Goal: Check status: Check status

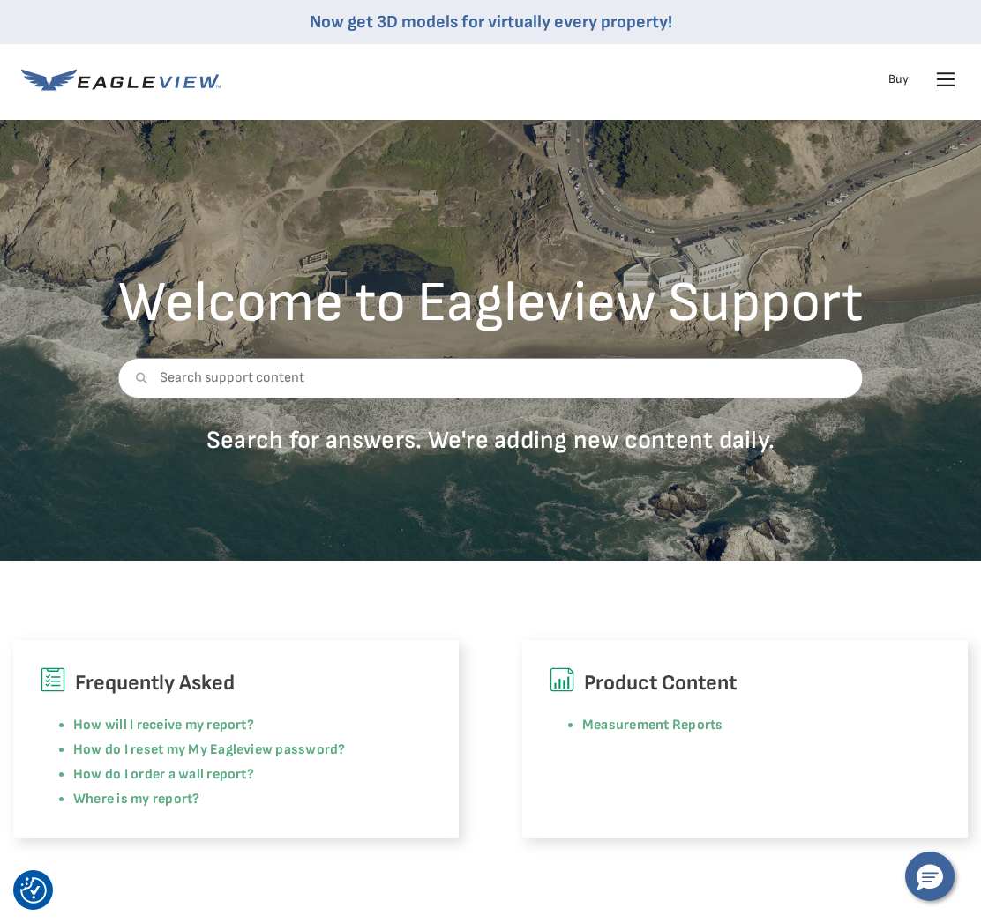
click at [940, 79] on icon at bounding box center [946, 79] width 17 height 0
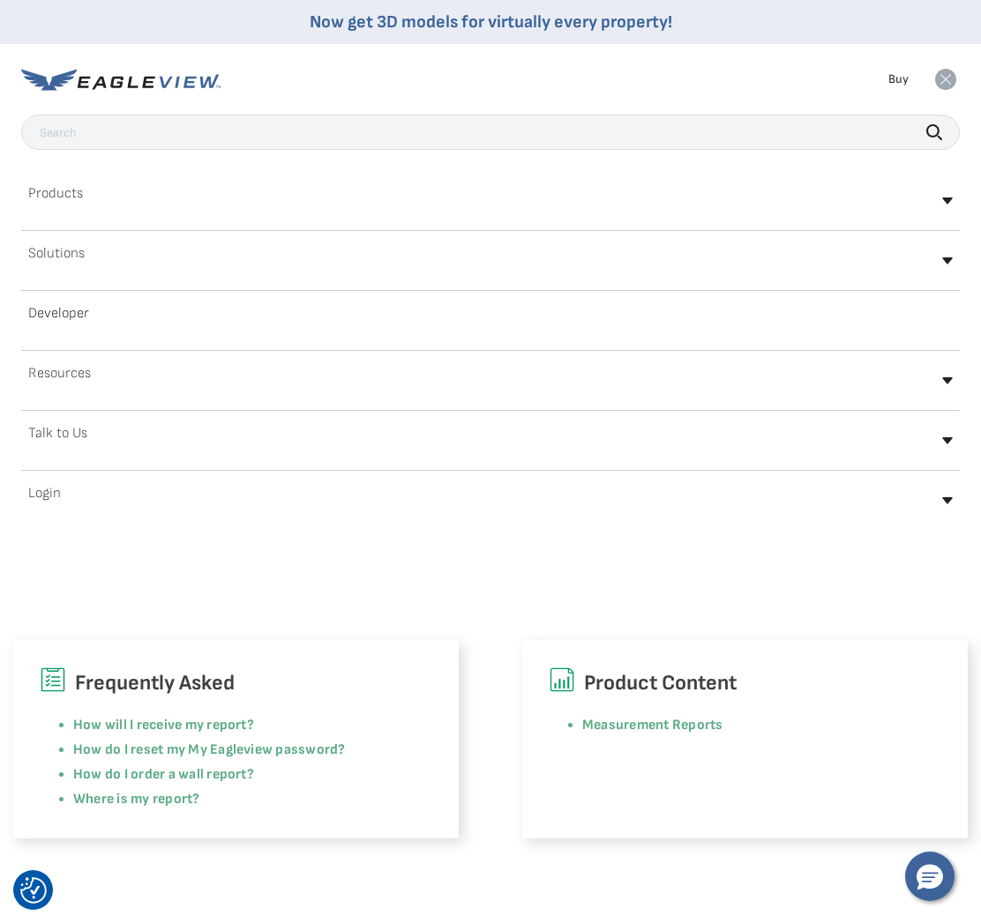
click at [49, 483] on div "Login" at bounding box center [490, 500] width 938 height 41
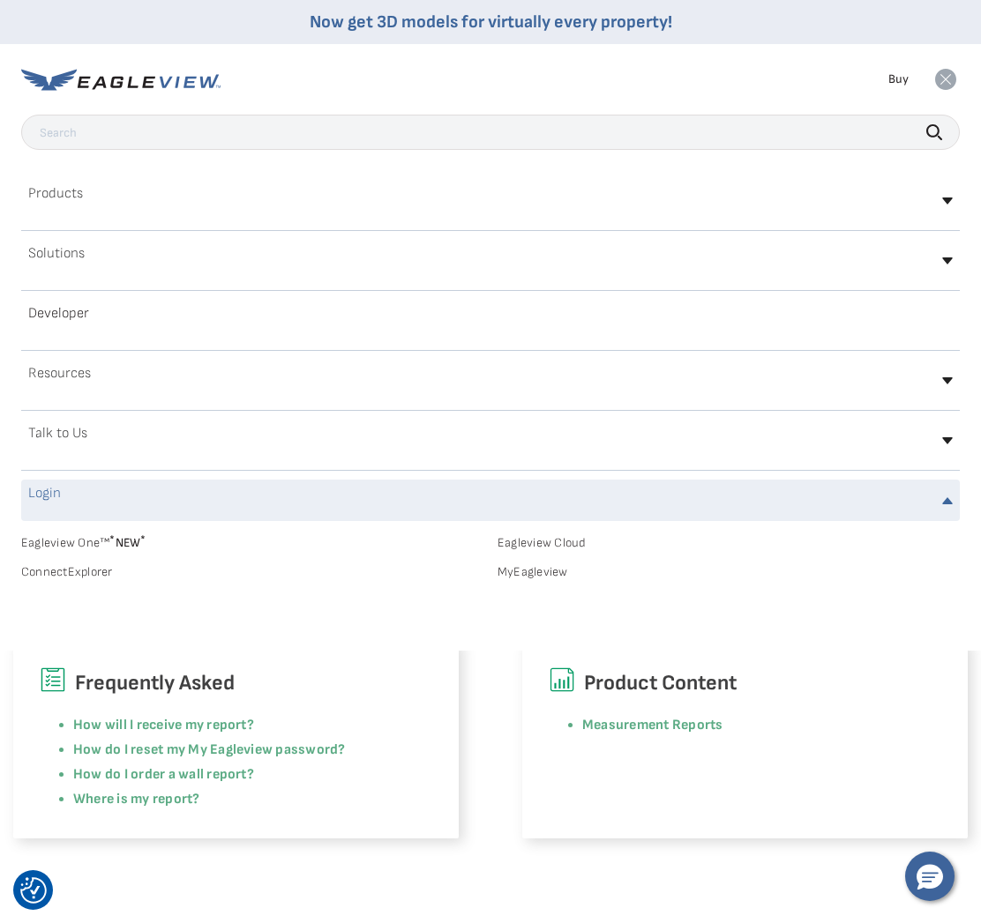
click at [568, 539] on link "Eagleview Cloud" at bounding box center [728, 543] width 462 height 16
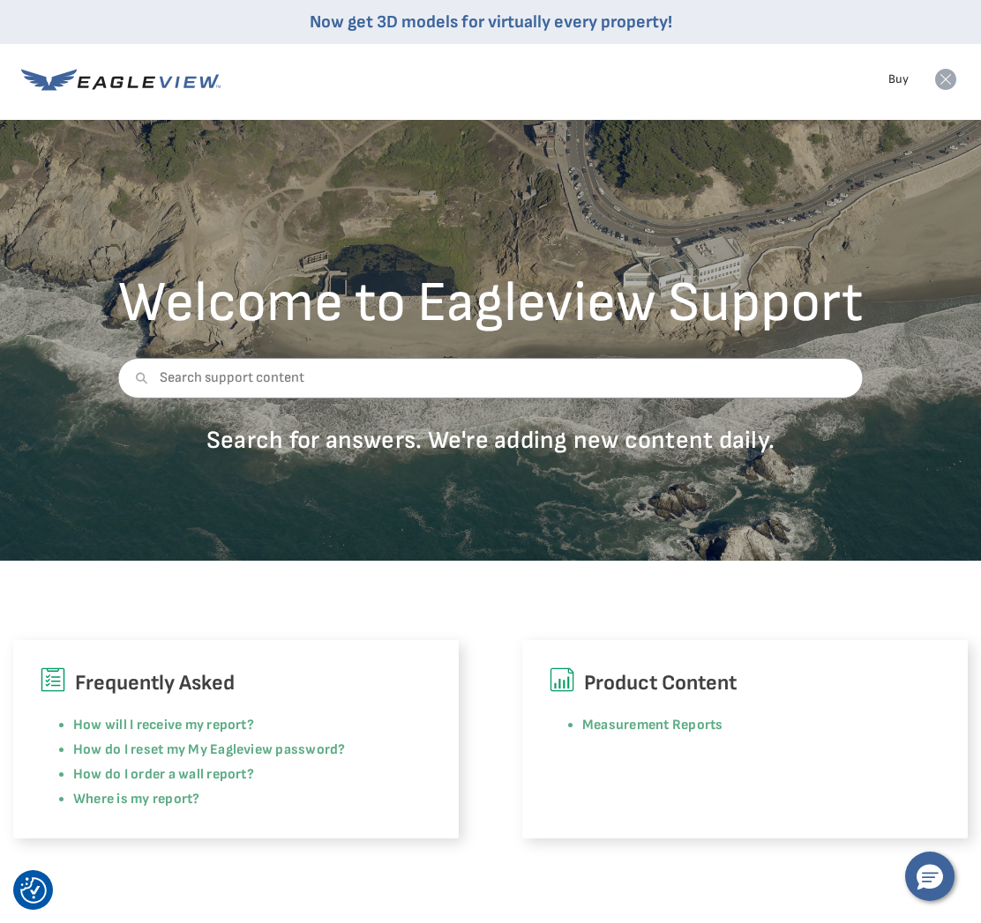
click at [950, 86] on icon at bounding box center [945, 79] width 21 height 21
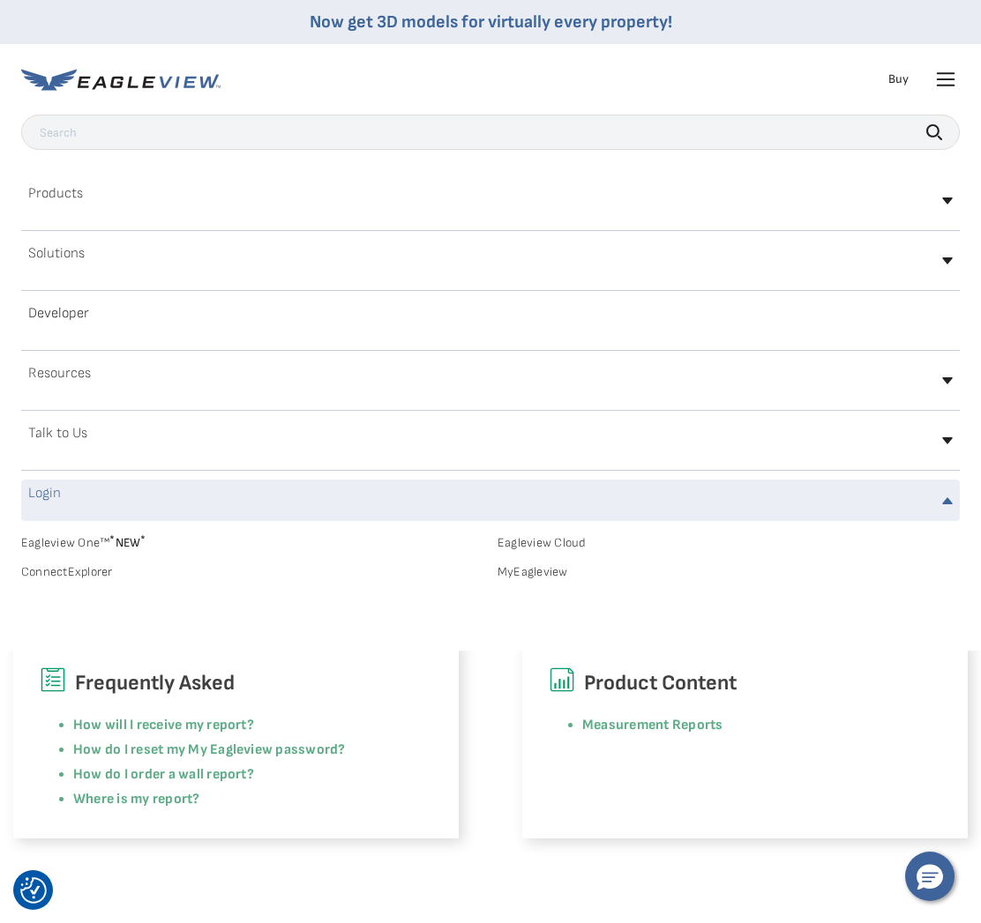
click at [931, 82] on icon at bounding box center [945, 79] width 28 height 28
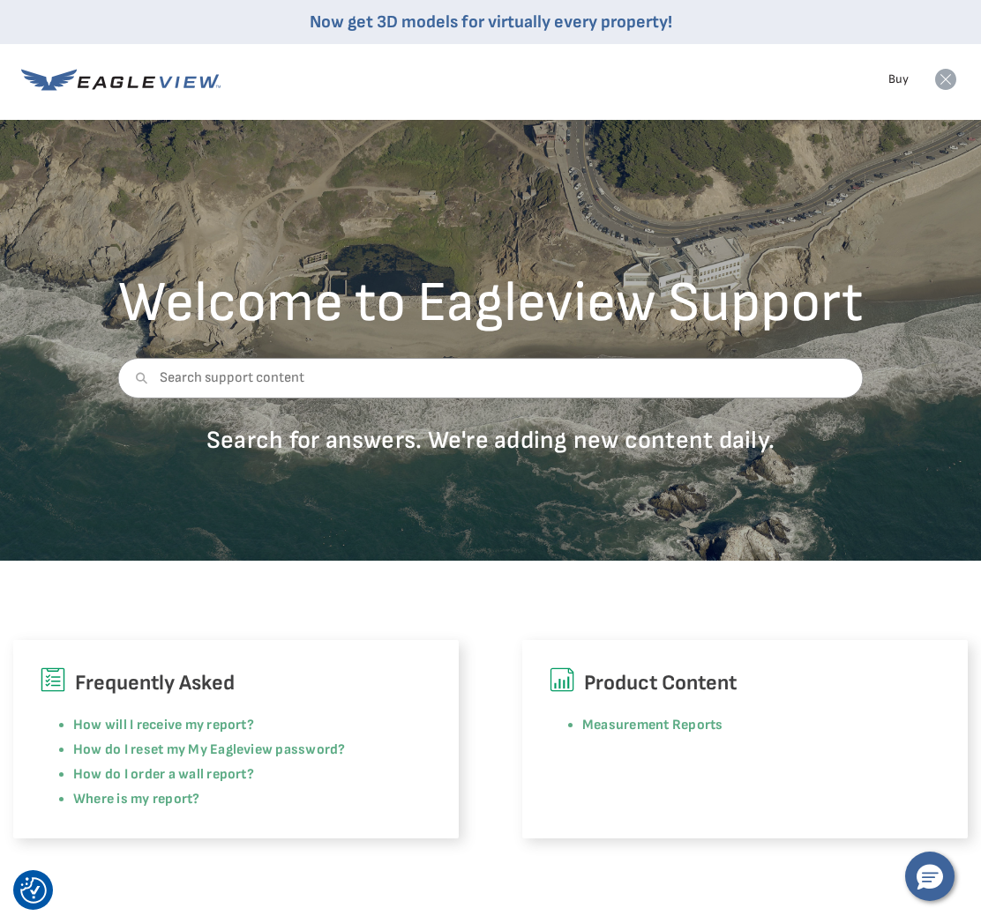
click at [931, 82] on rect at bounding box center [945, 79] width 28 height 28
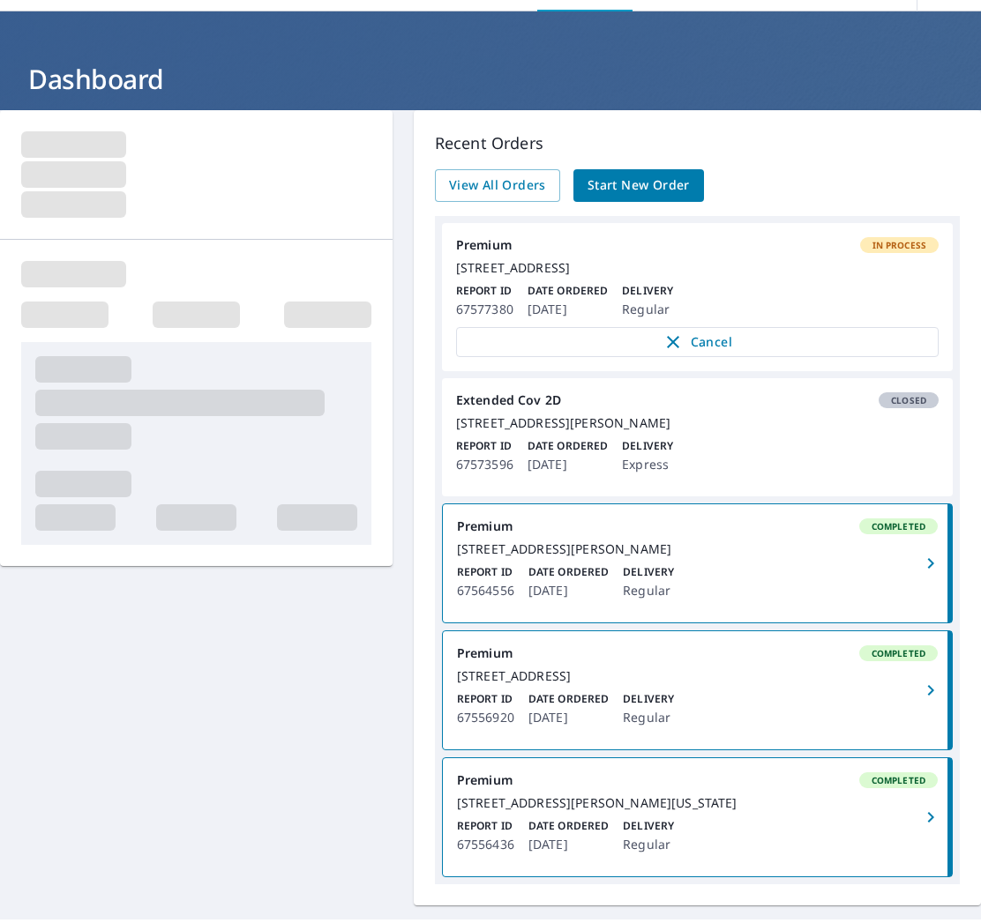
scroll to position [62, 0]
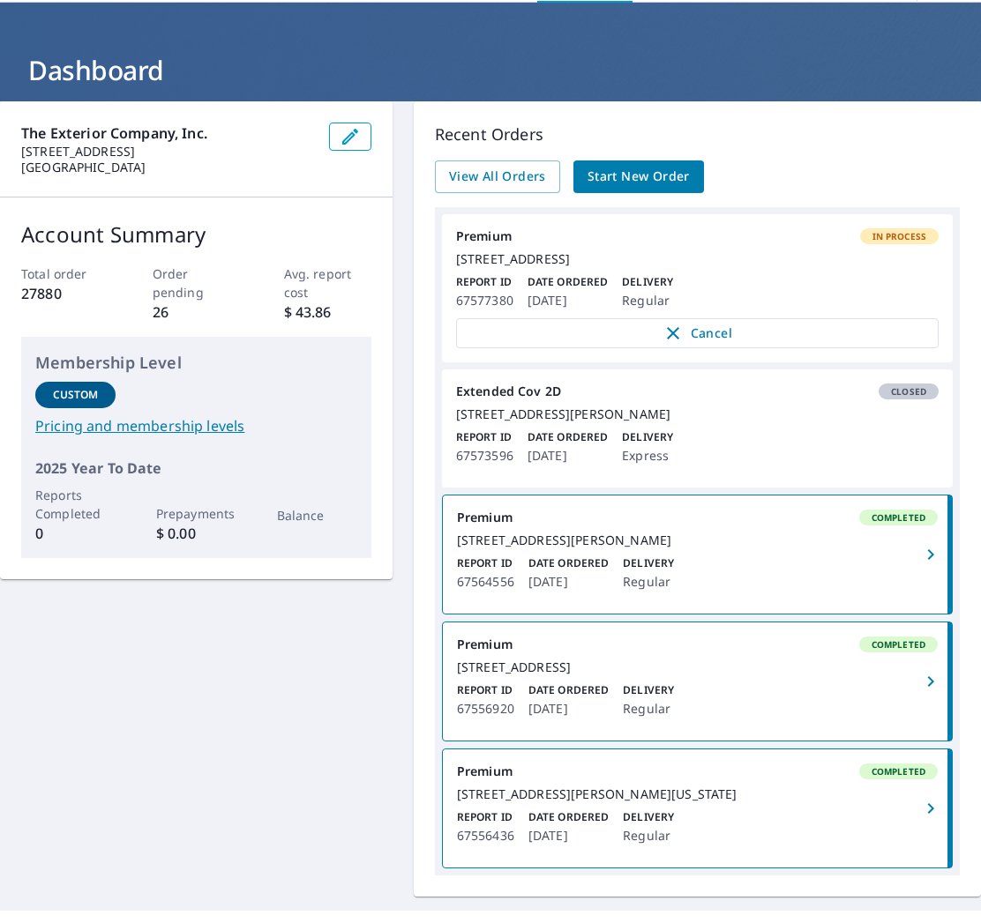
click at [788, 422] on div "[STREET_ADDRESS][PERSON_NAME]" at bounding box center [697, 415] width 482 height 16
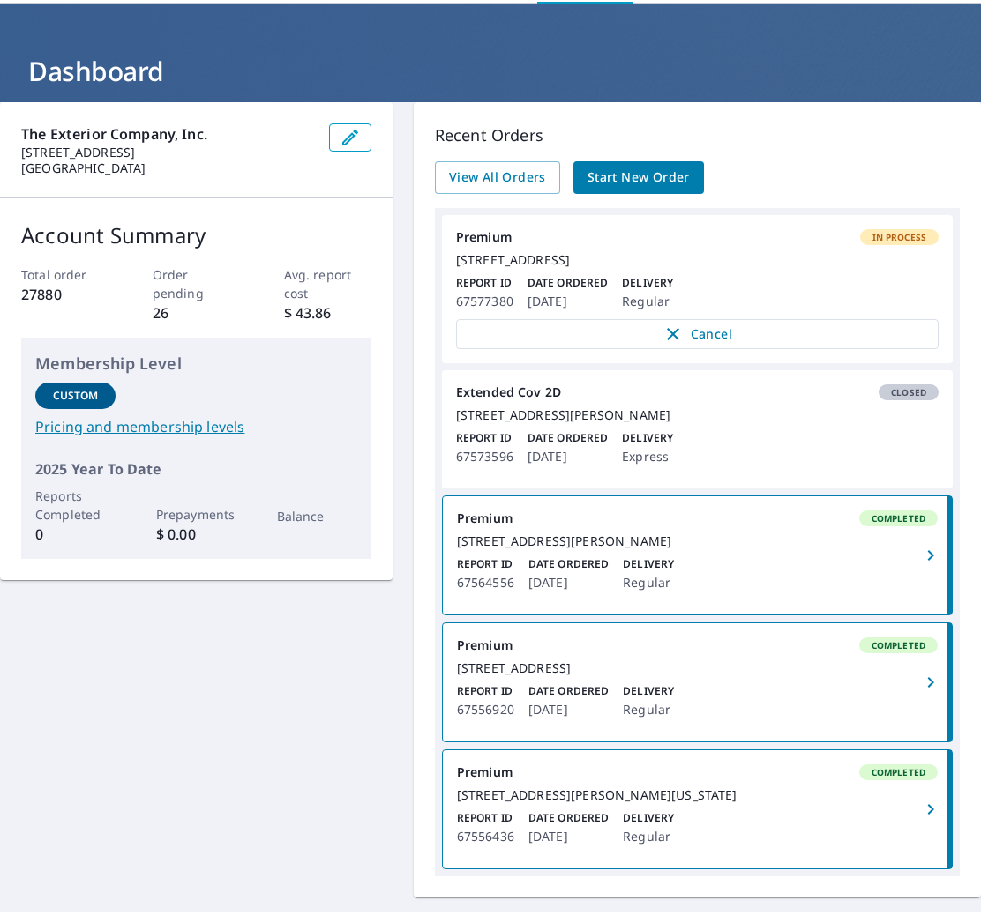
click at [524, 467] on div "Report ID 67573596 Date Ordered [DATE] Delivery Express" at bounding box center [697, 448] width 482 height 37
click at [729, 423] on div "[STREET_ADDRESS][PERSON_NAME]" at bounding box center [697, 415] width 482 height 16
click at [548, 400] on div "Extended Cov 2D Closed" at bounding box center [697, 393] width 482 height 16
click at [900, 399] on span "Closed" at bounding box center [908, 392] width 56 height 12
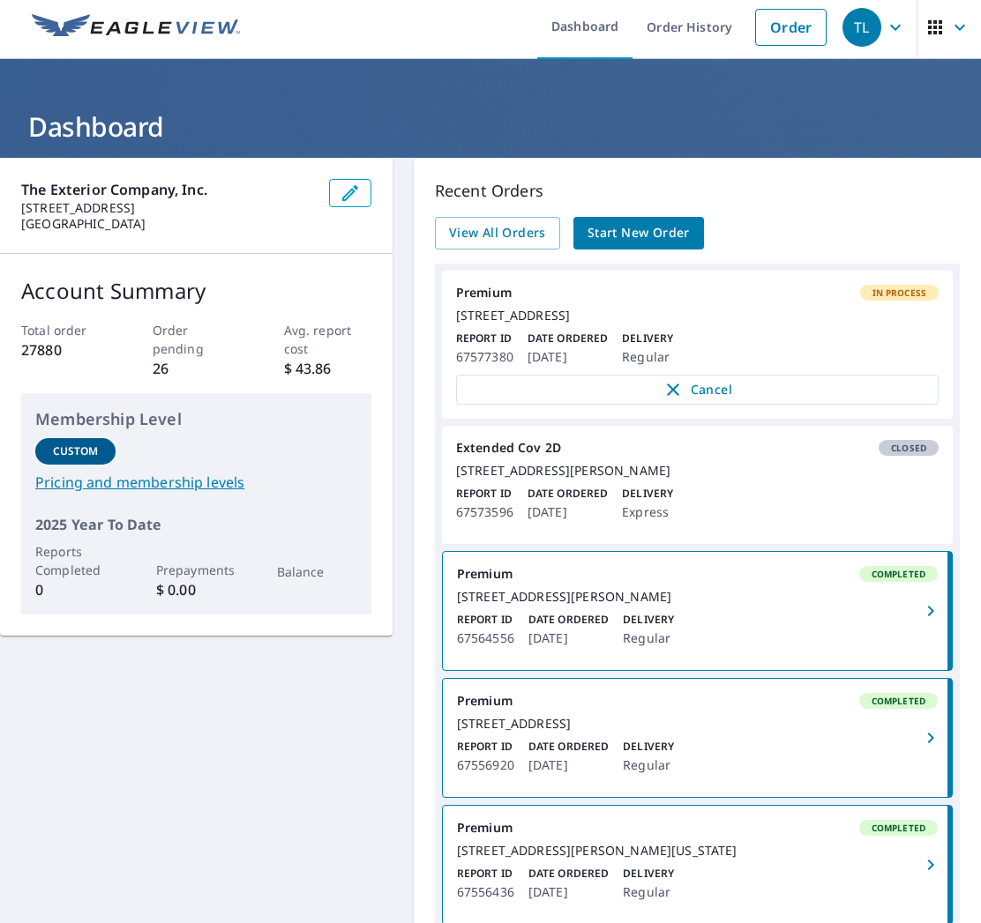
scroll to position [0, 0]
click at [553, 479] on div "[STREET_ADDRESS][PERSON_NAME]" at bounding box center [697, 471] width 482 height 16
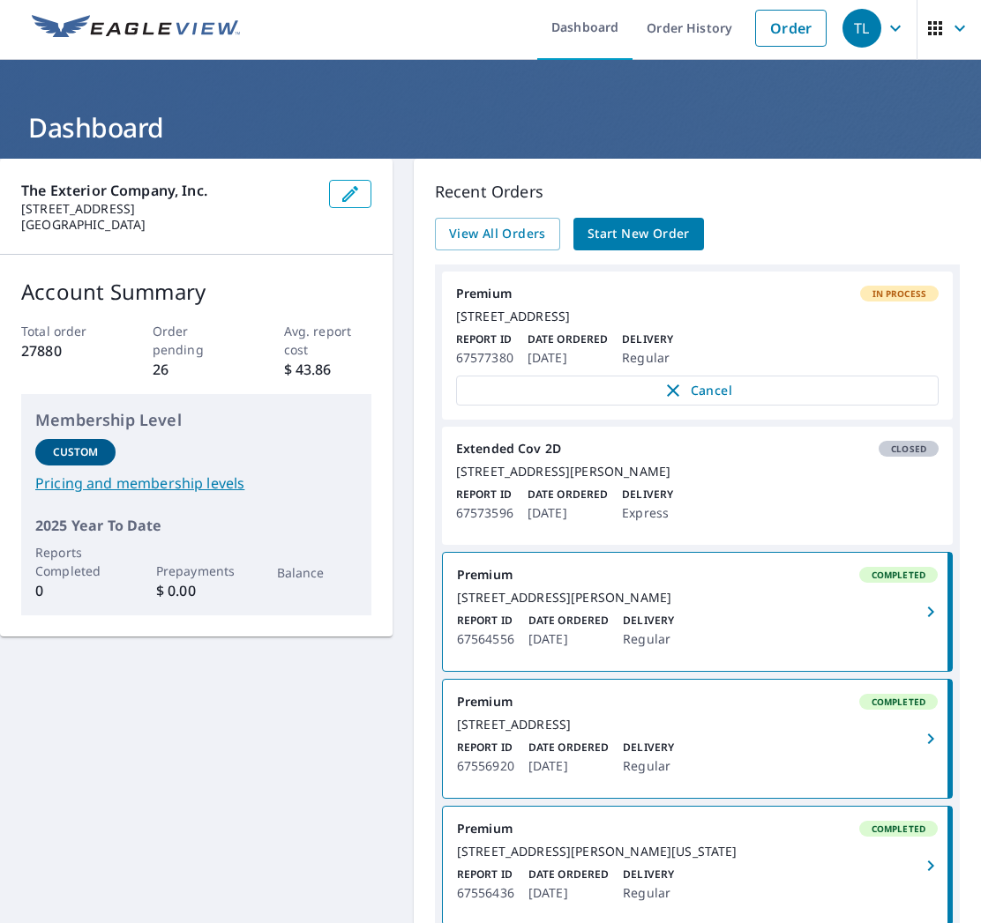
scroll to position [2, 0]
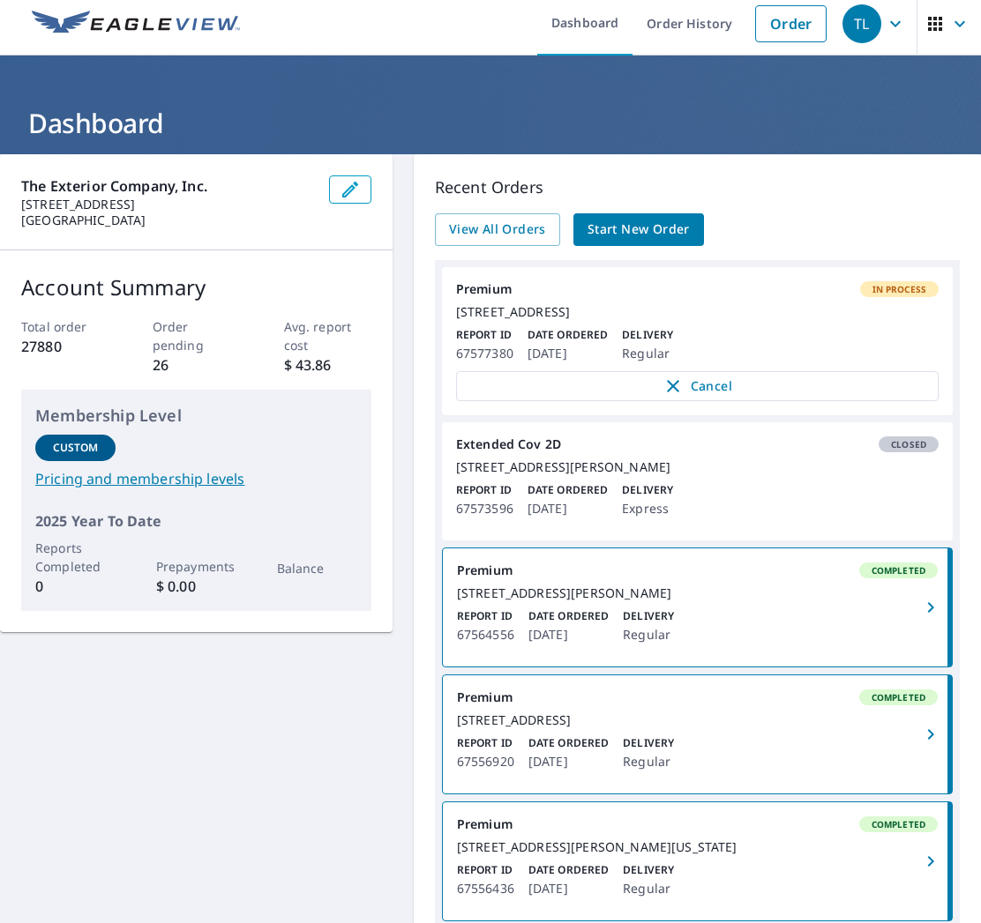
click at [520, 452] on div "Extended Cov 2D Closed" at bounding box center [697, 445] width 482 height 16
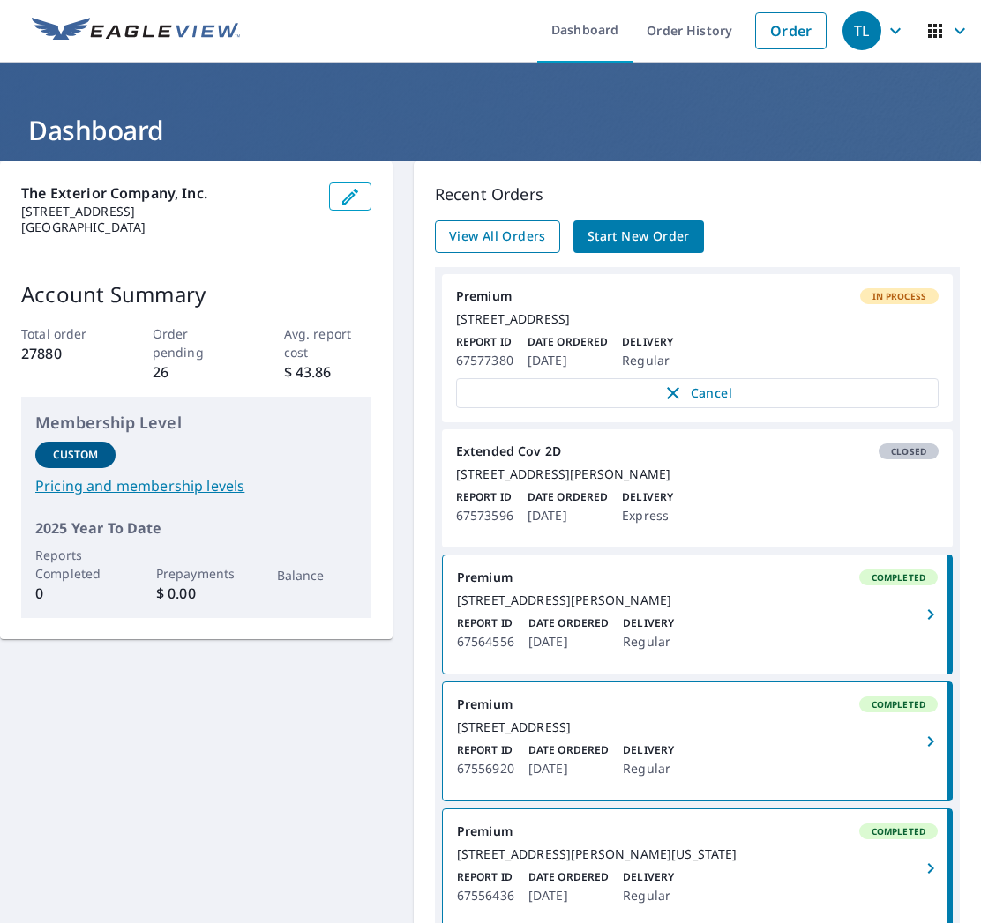
scroll to position [1, 0]
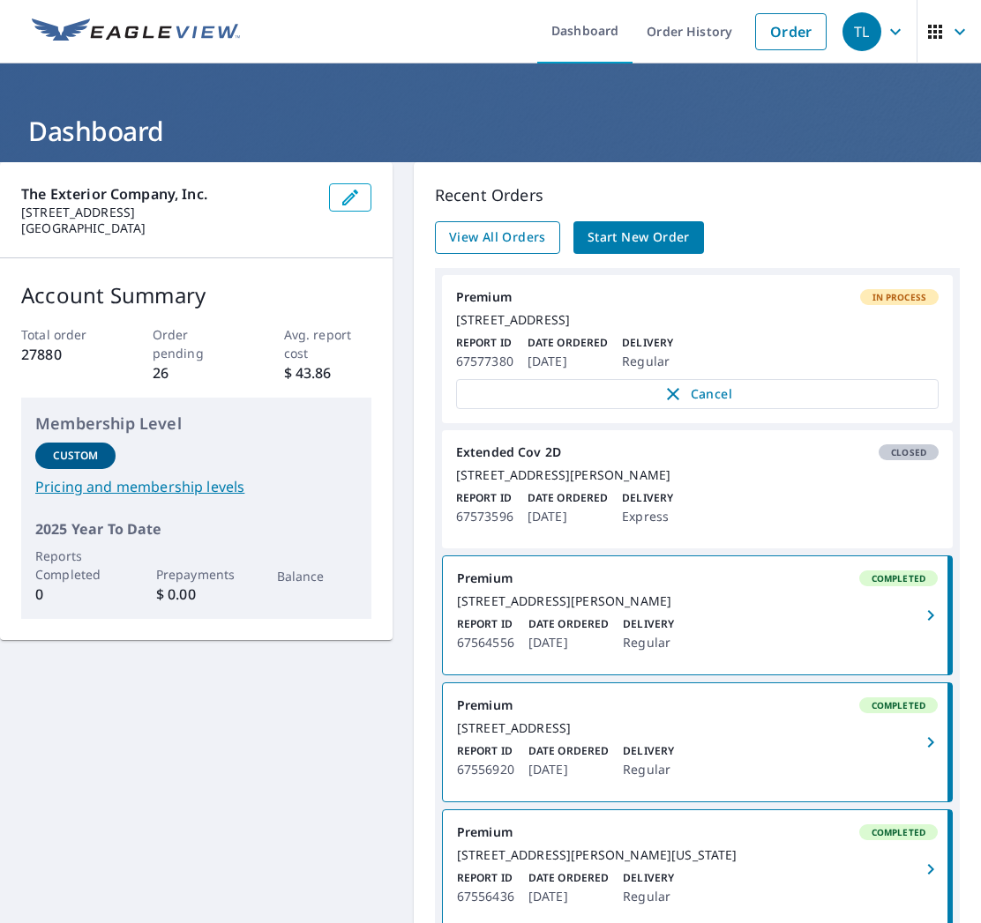
click at [523, 236] on span "View All Orders" at bounding box center [497, 238] width 97 height 22
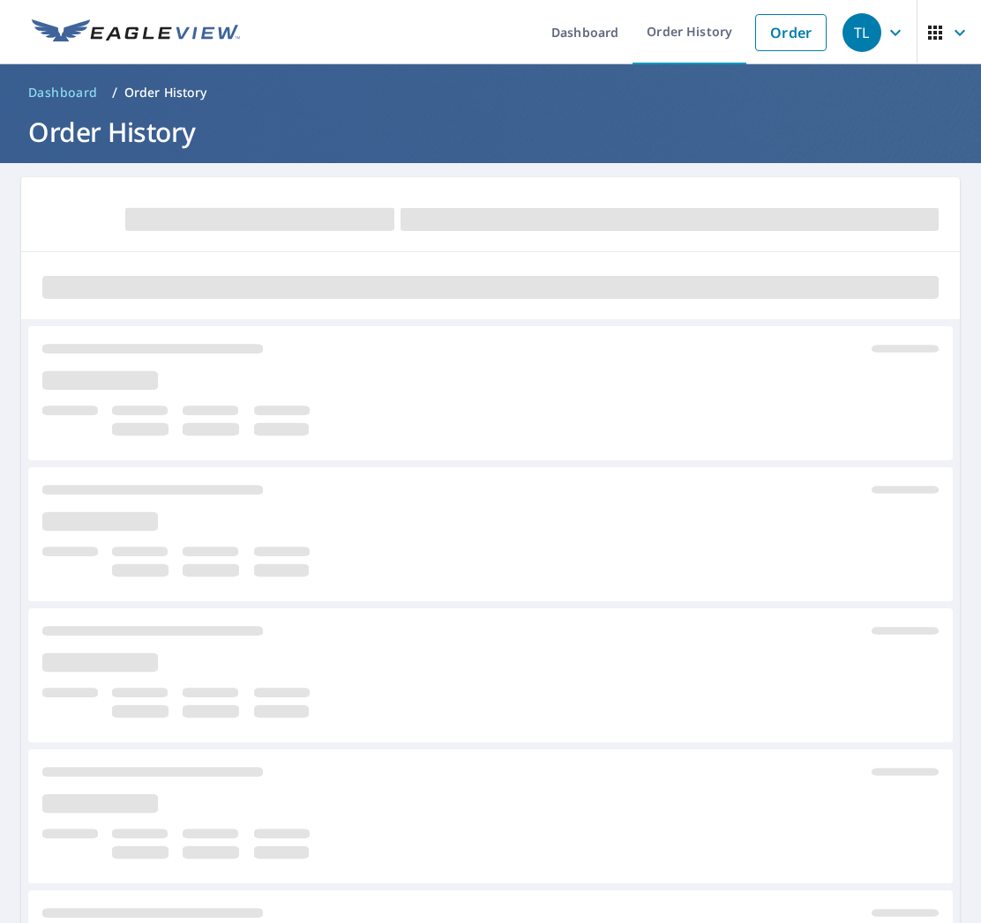
click at [549, 575] on div at bounding box center [490, 561] width 896 height 37
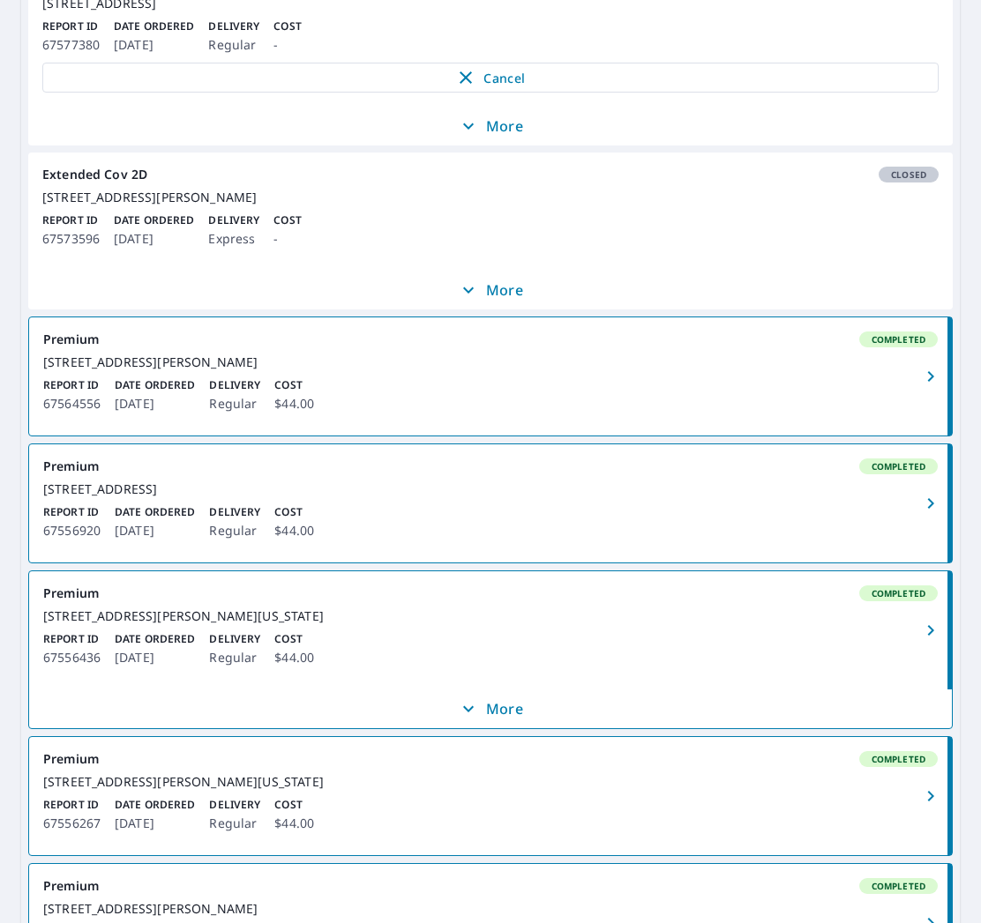
drag, startPoint x: 630, startPoint y: 205, endPoint x: 632, endPoint y: 228, distance: 24.0
click at [630, 205] on link "Extended Cov 2D Closed [STREET_ADDRESS][PERSON_NAME] Report ID 67573596 Date Or…" at bounding box center [490, 212] width 924 height 118
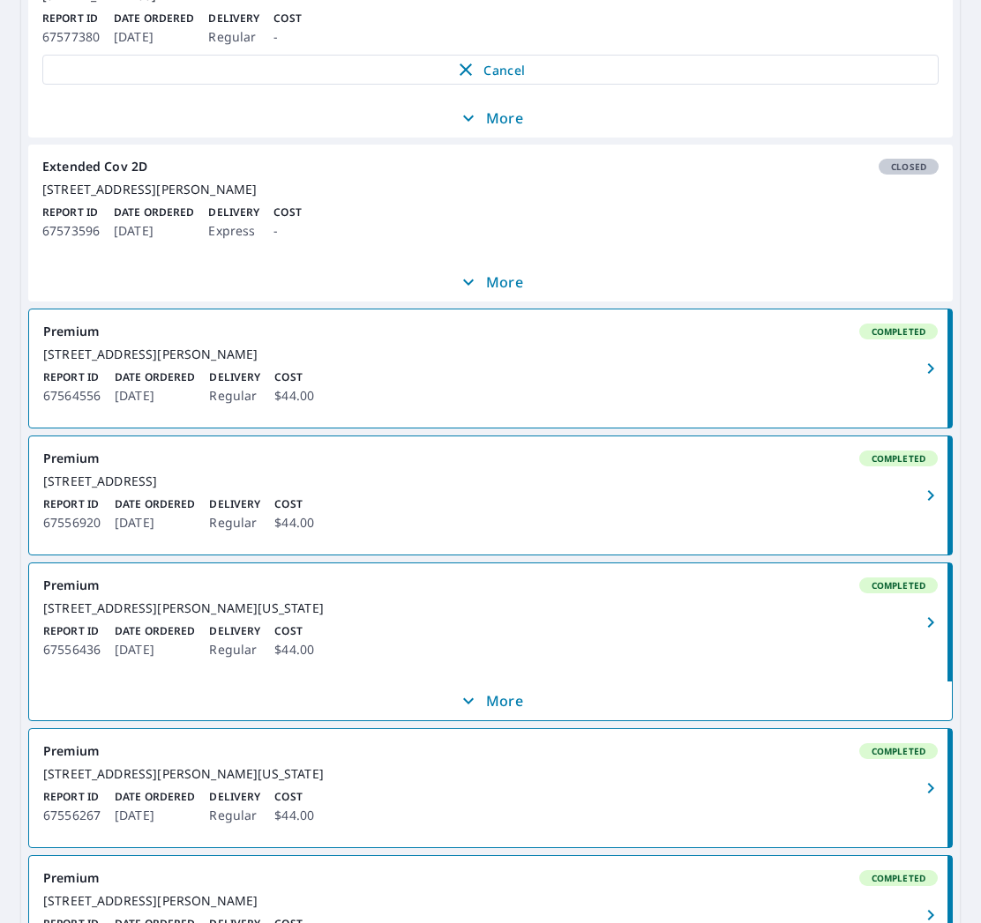
click at [500, 293] on p "More" at bounding box center [490, 282] width 65 height 21
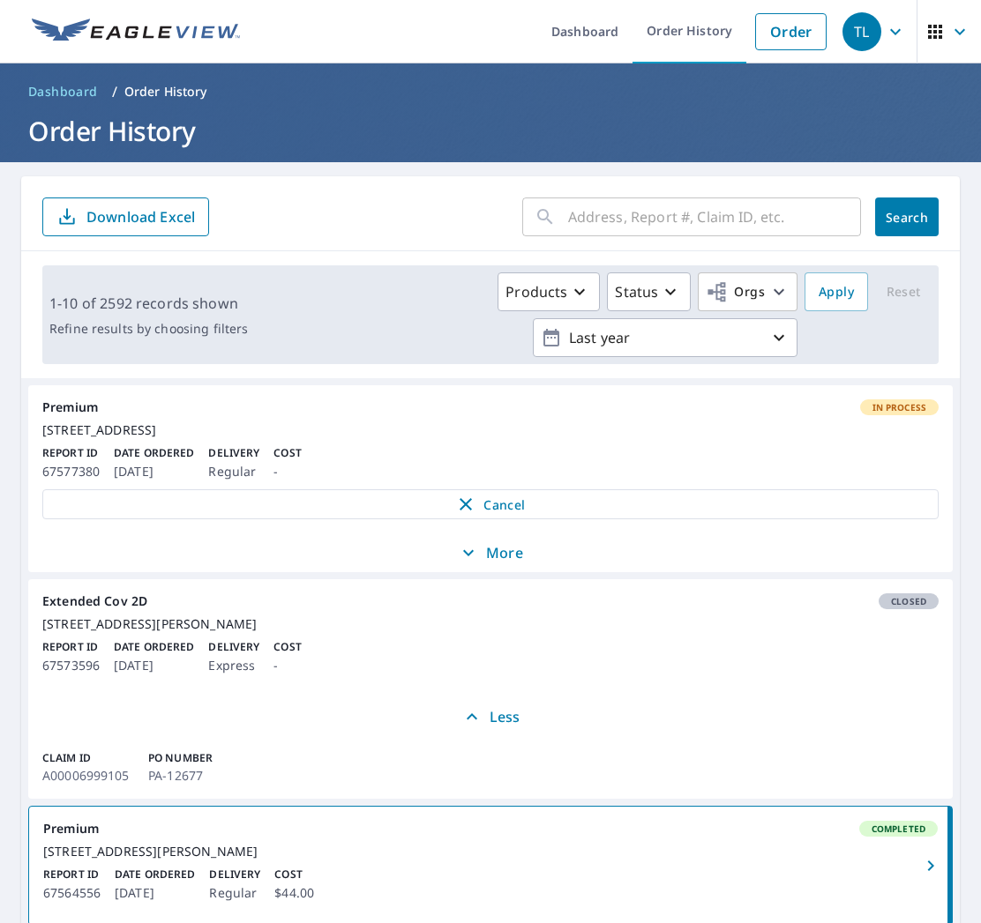
scroll to position [6, 0]
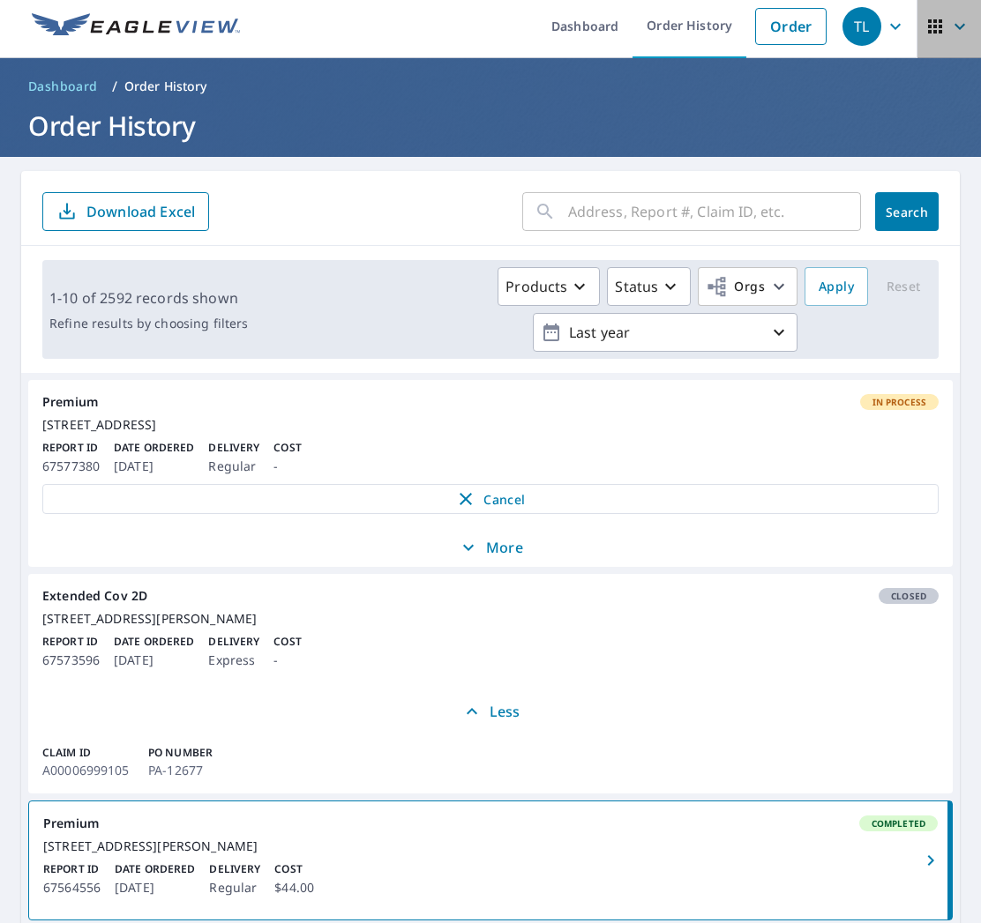
click at [949, 33] on icon "button" at bounding box center [959, 26] width 21 height 21
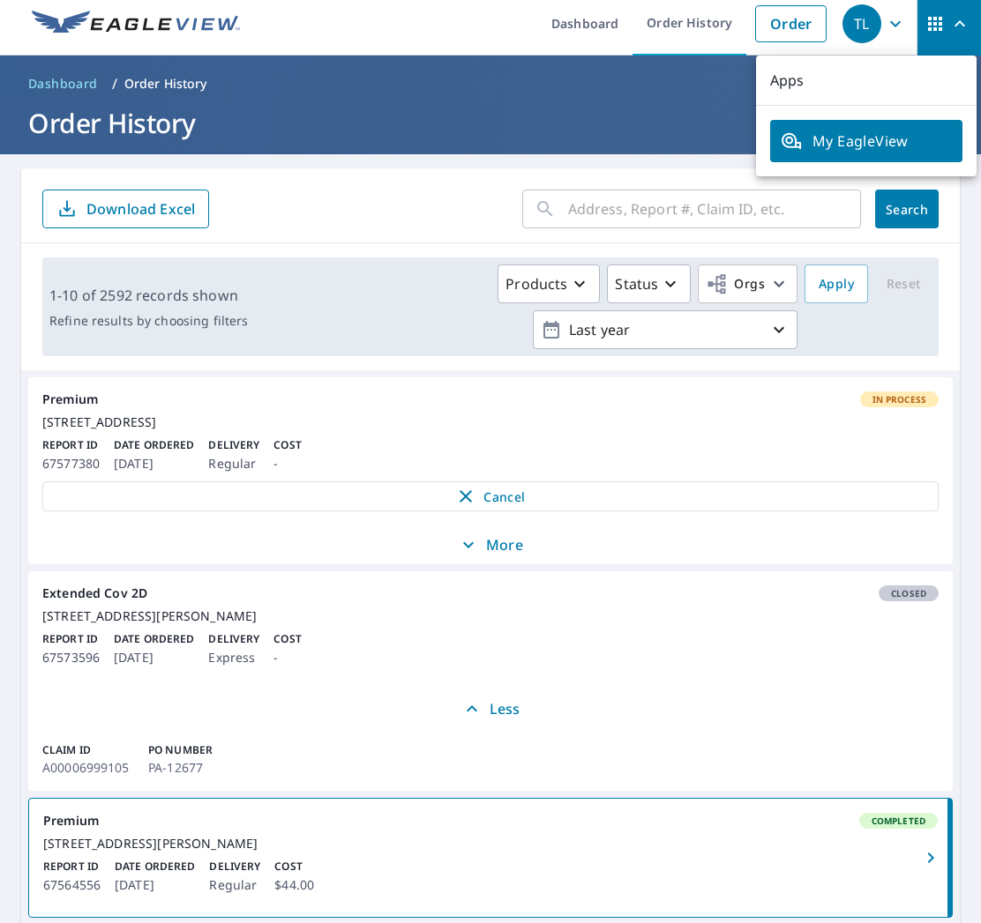
click at [886, 24] on icon "button" at bounding box center [895, 23] width 21 height 21
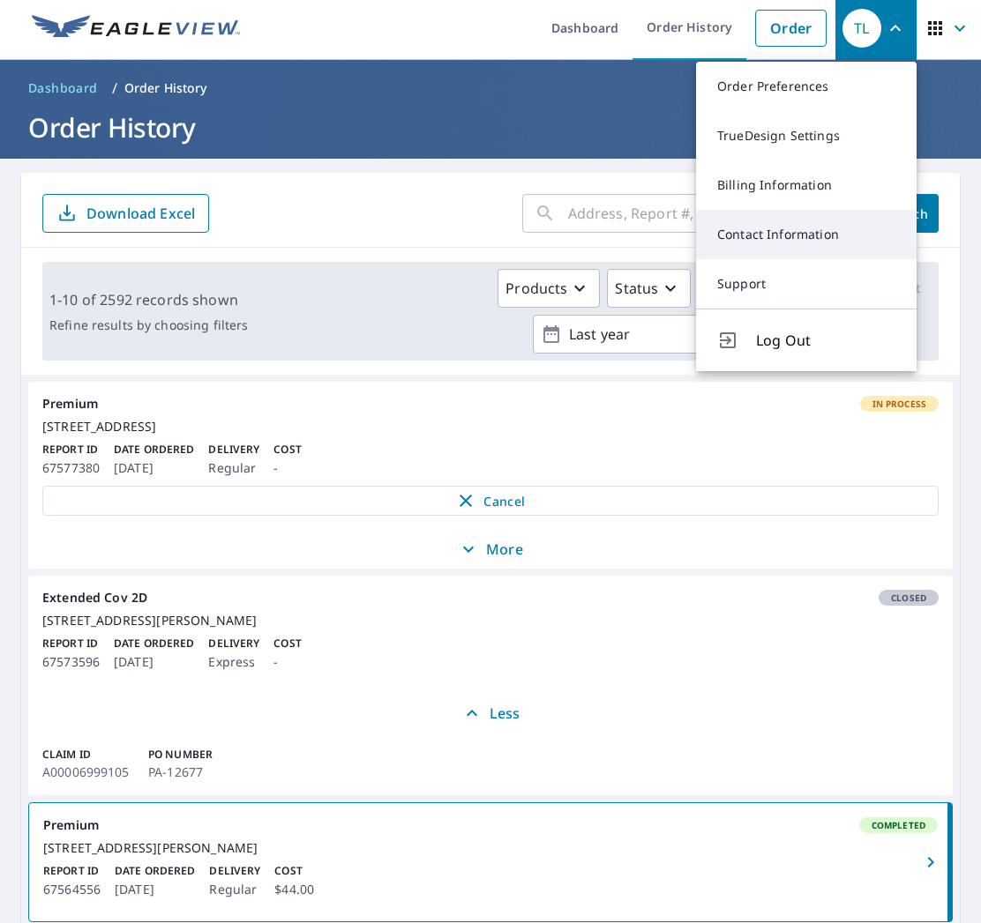
scroll to position [0, 2]
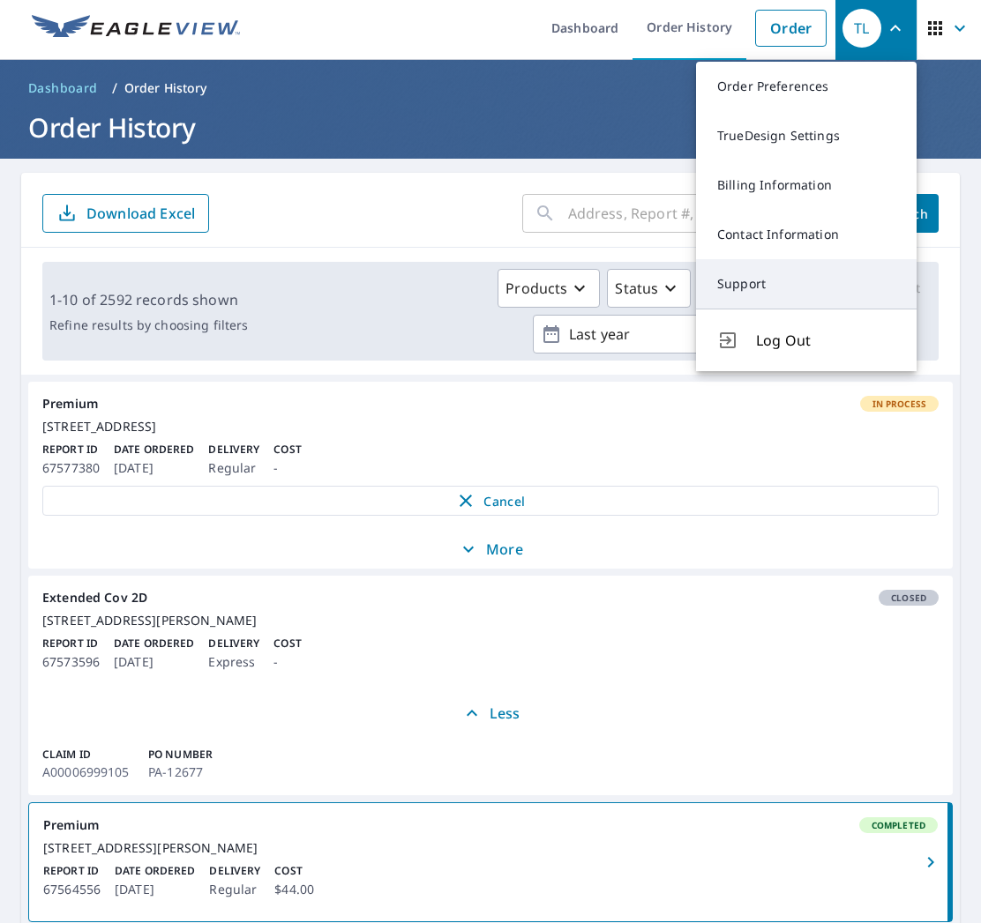
click at [841, 270] on link "Support" at bounding box center [806, 283] width 220 height 49
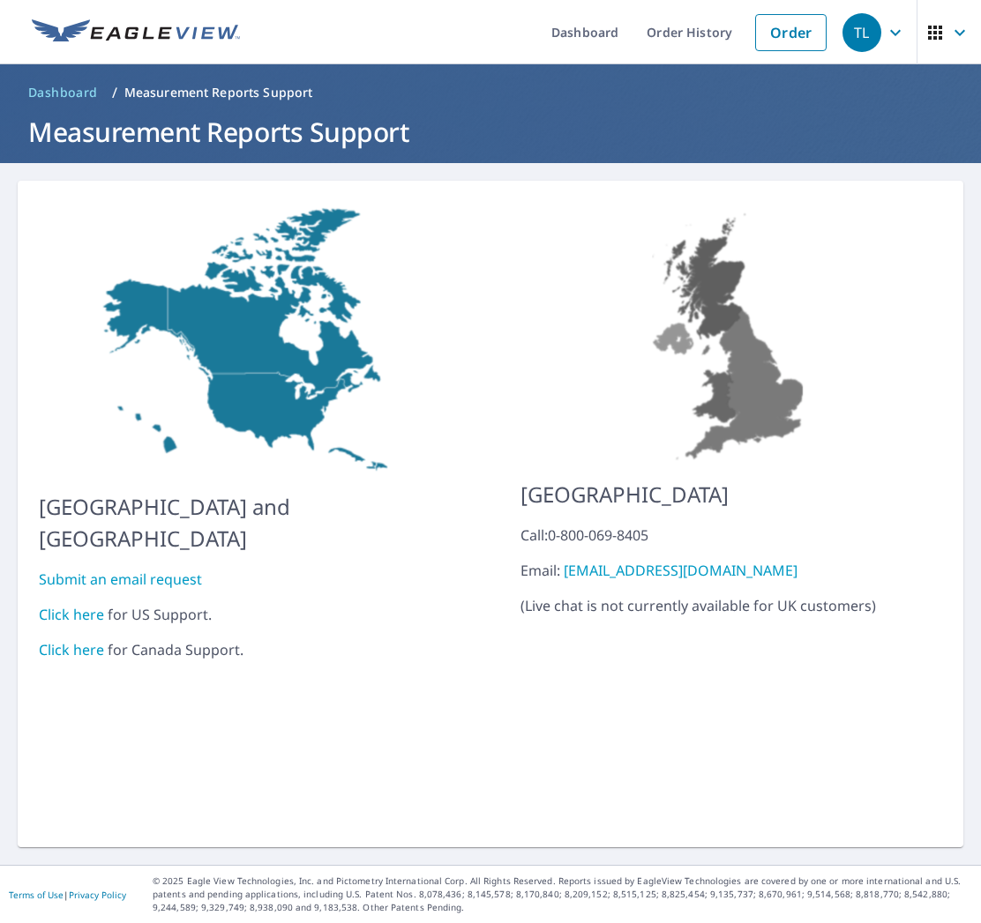
click at [85, 605] on link "Click here" at bounding box center [71, 614] width 65 height 19
click at [545, 24] on link "Dashboard" at bounding box center [584, 32] width 95 height 64
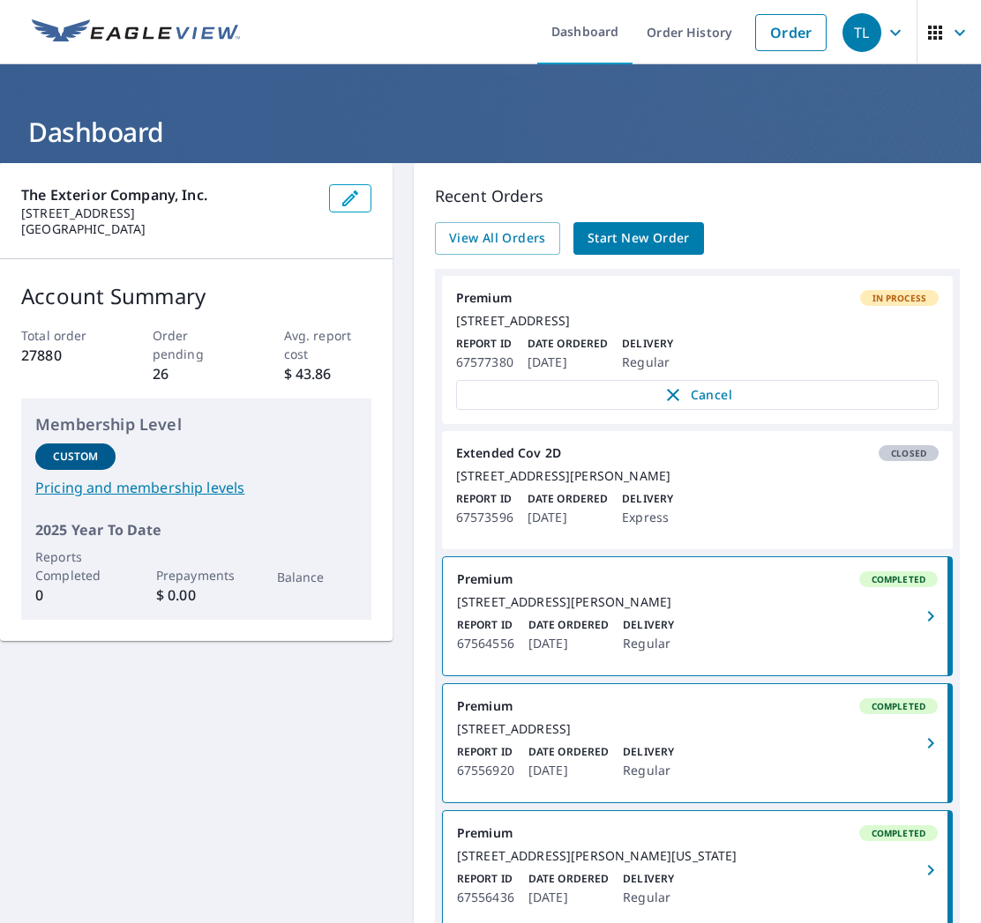
click at [738, 484] on div "1062 Huffman Pl Lancaster, PA 17601" at bounding box center [697, 476] width 482 height 16
click at [545, 248] on link "View All Orders" at bounding box center [497, 238] width 125 height 33
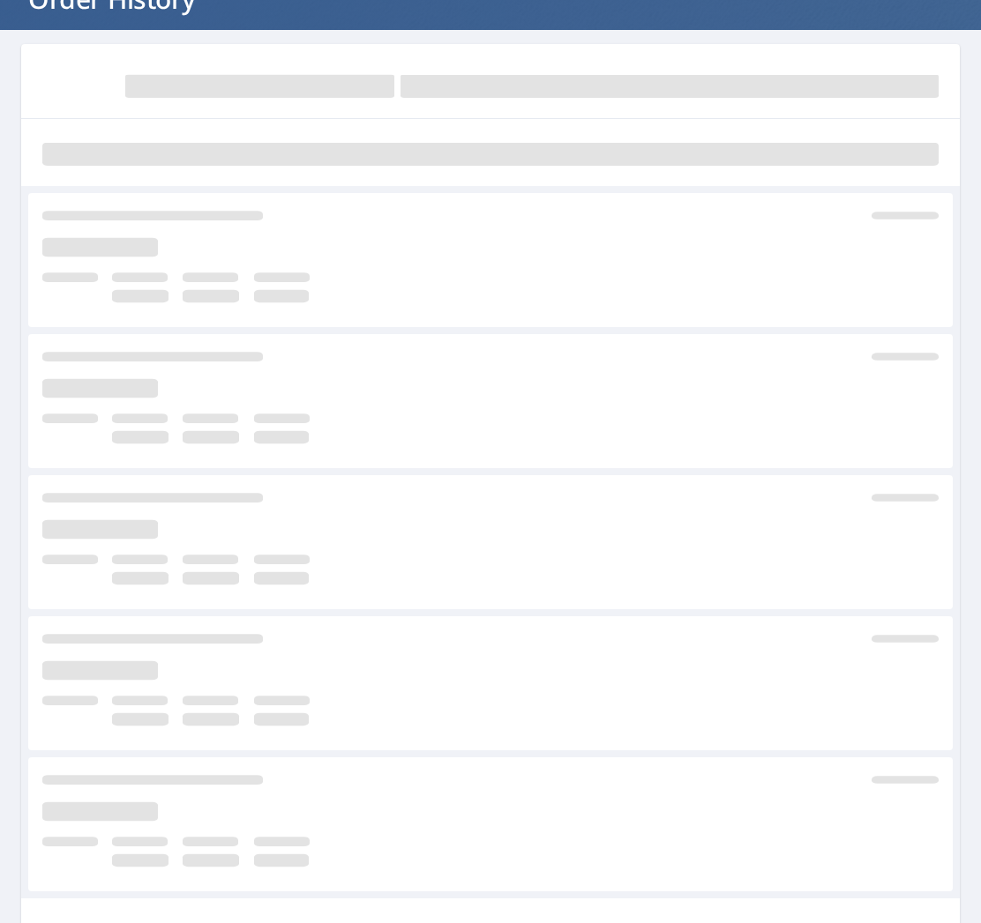
scroll to position [131, 0]
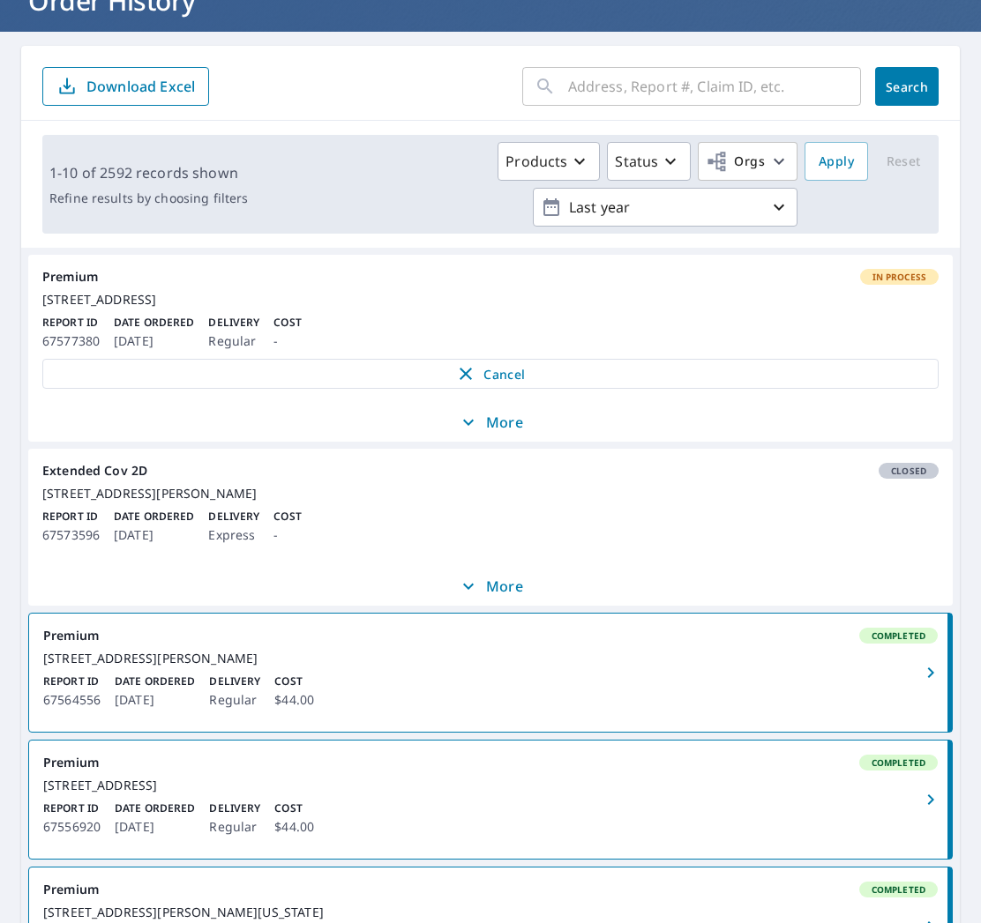
click at [487, 597] on p "More" at bounding box center [490, 586] width 65 height 21
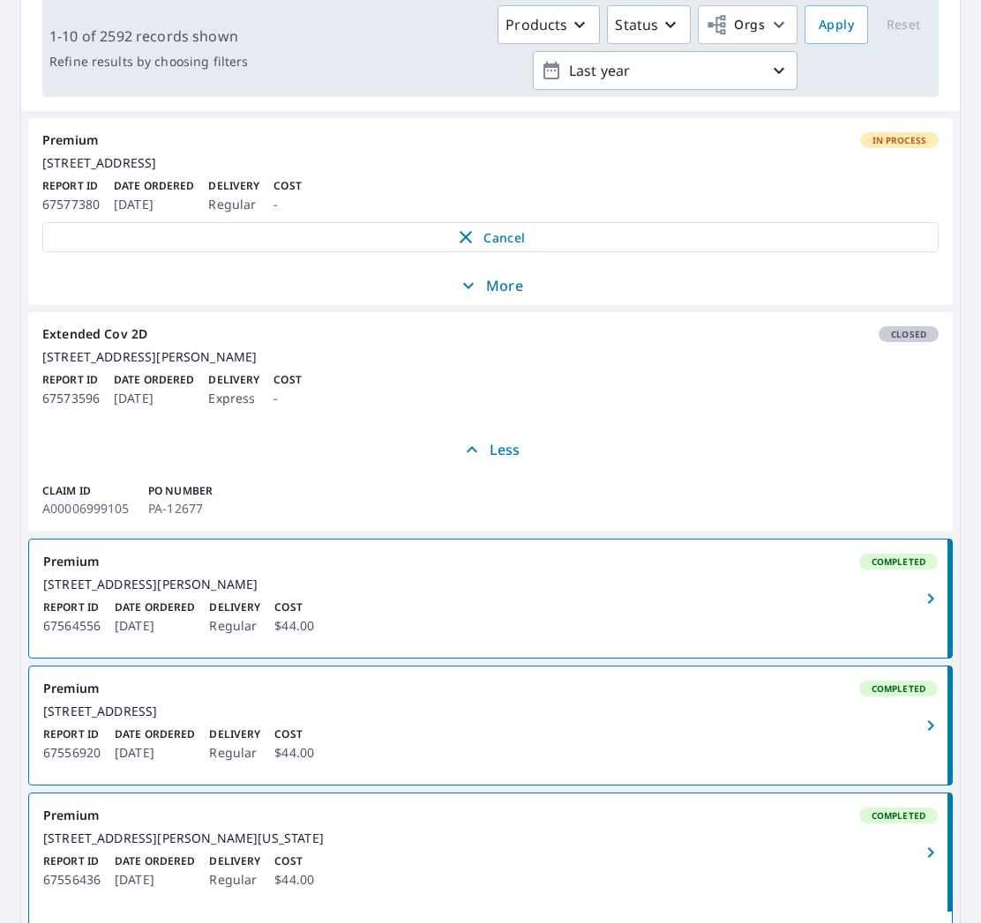
scroll to position [0, 1]
click at [523, 460] on span "Less" at bounding box center [490, 449] width 903 height 21
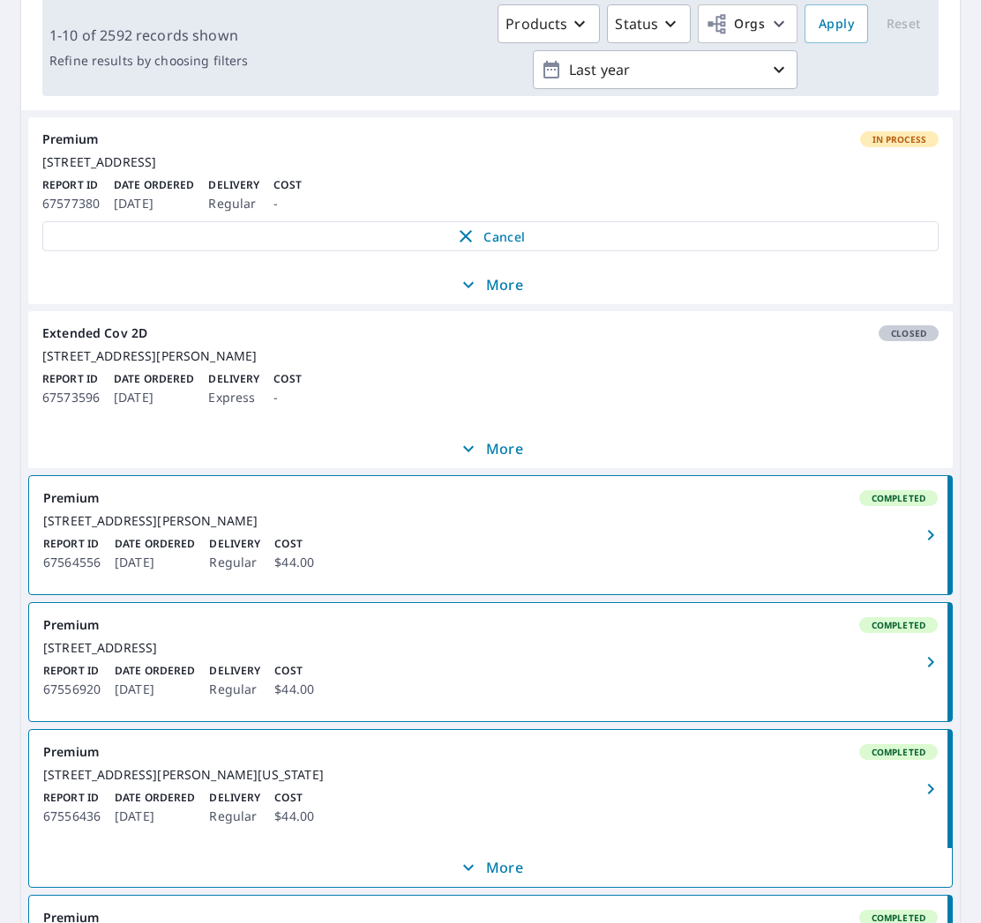
scroll to position [0, 0]
click at [489, 460] on p "More" at bounding box center [490, 448] width 65 height 21
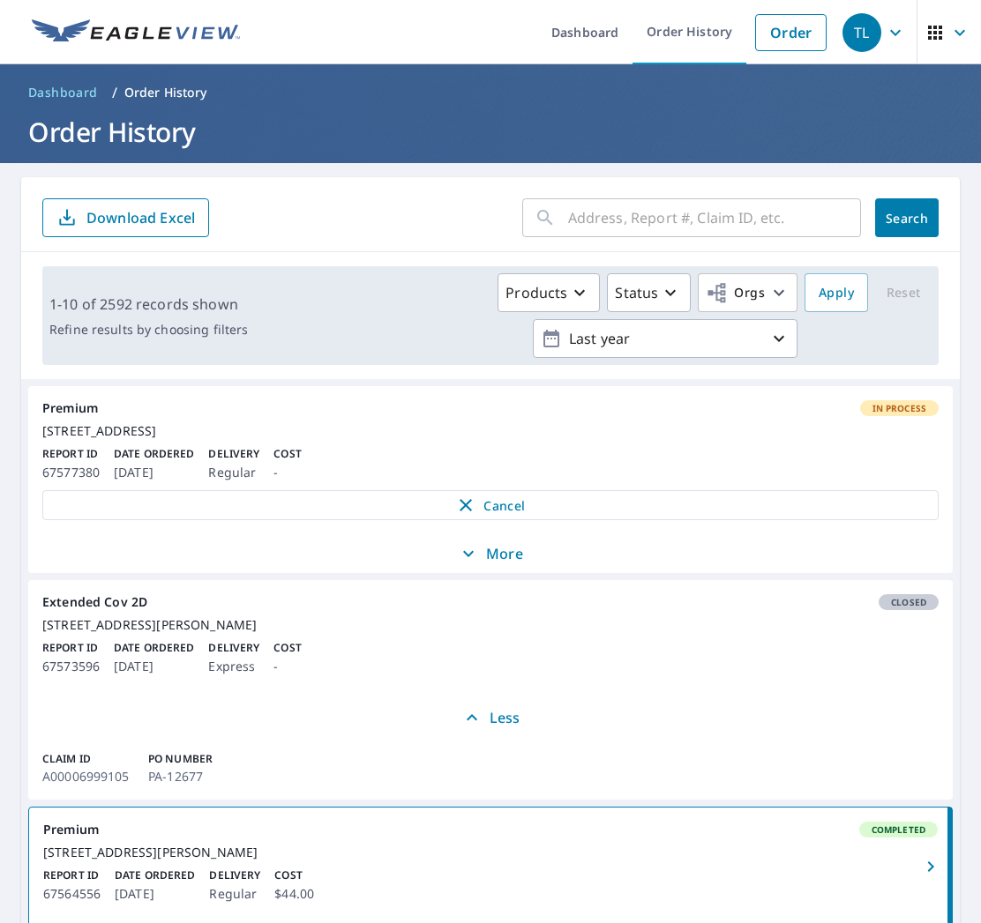
click at [652, 218] on input "text" at bounding box center [714, 217] width 293 height 49
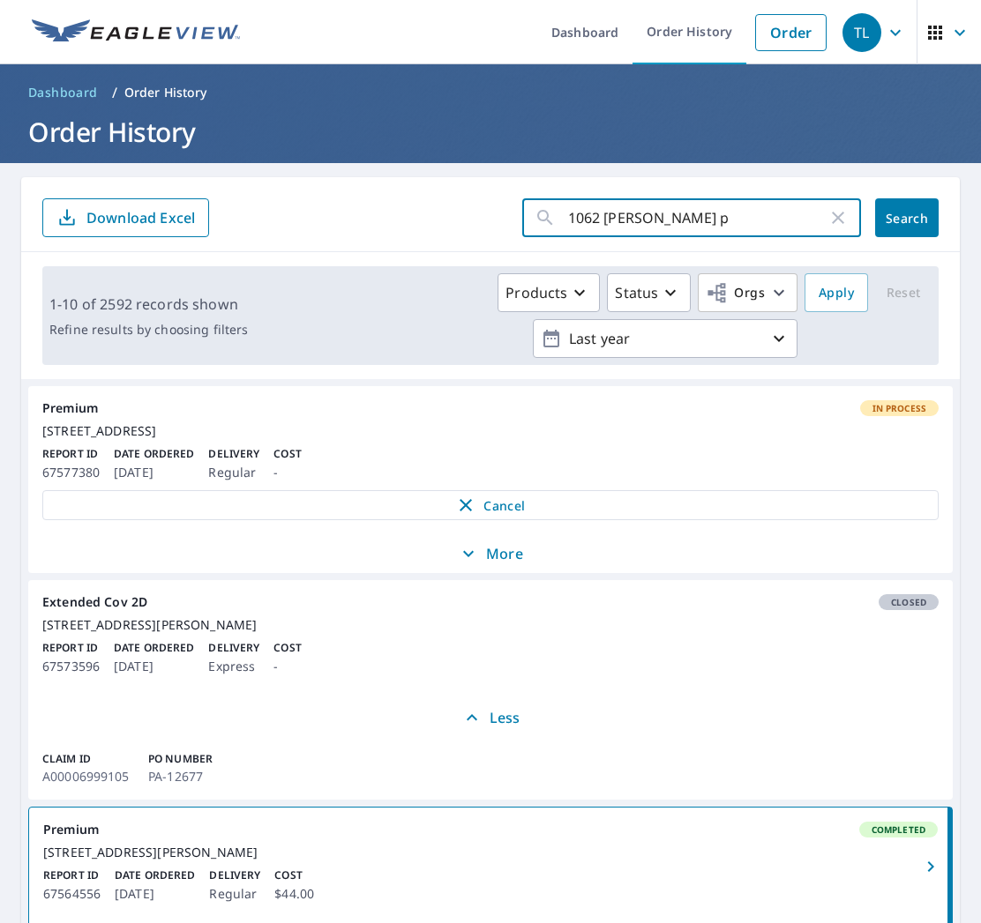
type input "1062 huffman pl"
click at [907, 218] on button "Search" at bounding box center [907, 217] width 64 height 39
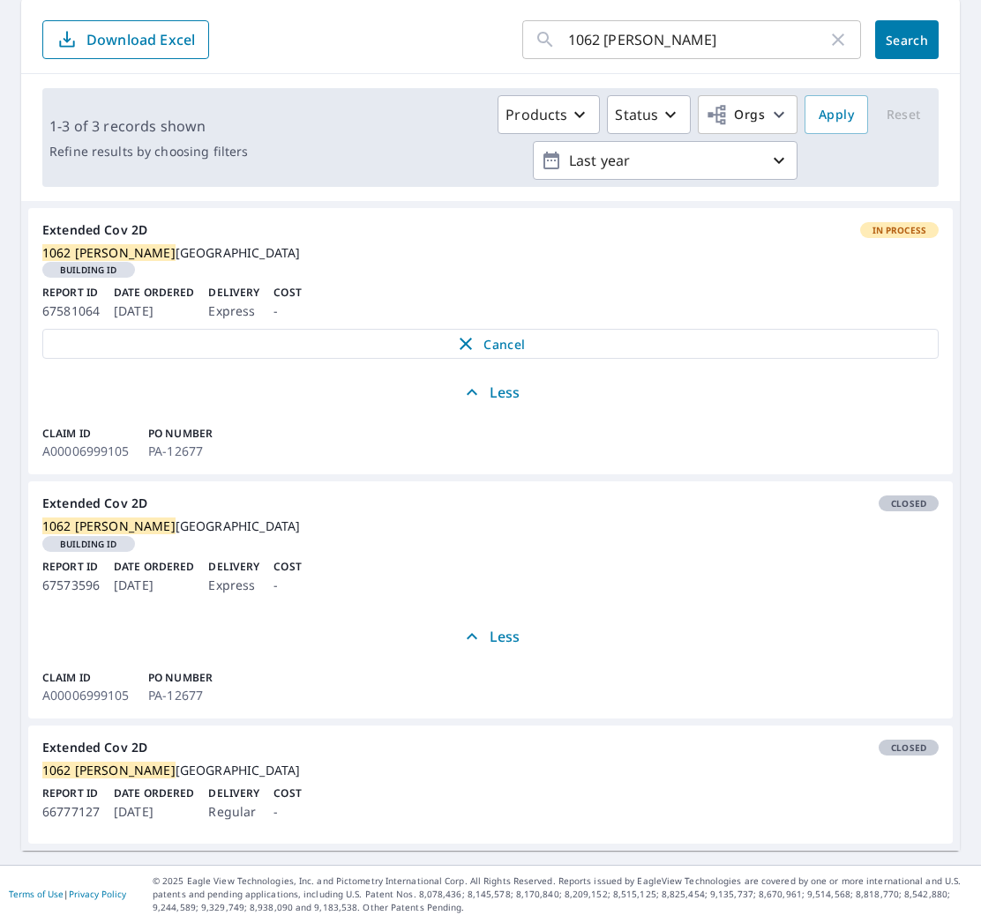
click at [331, 763] on div "1062 Huffman Pl Lancaster, PA 17601" at bounding box center [490, 771] width 896 height 16
